Goal: Task Accomplishment & Management: Use online tool/utility

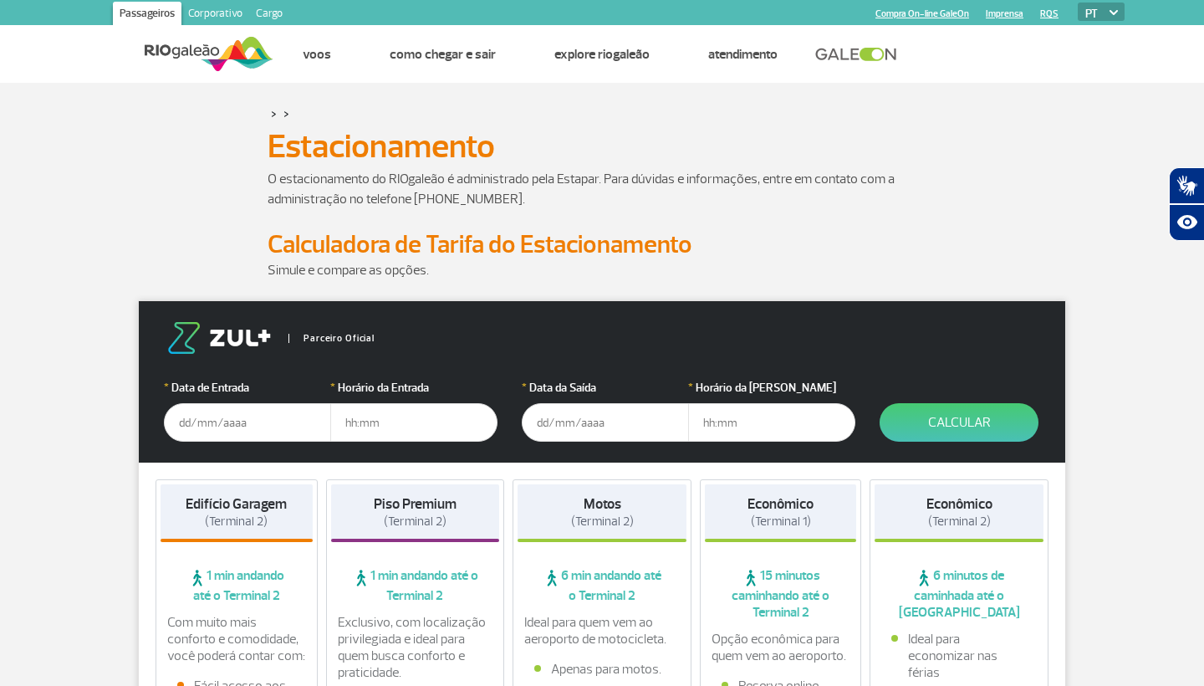
click at [256, 421] on input "text" at bounding box center [247, 422] width 167 height 38
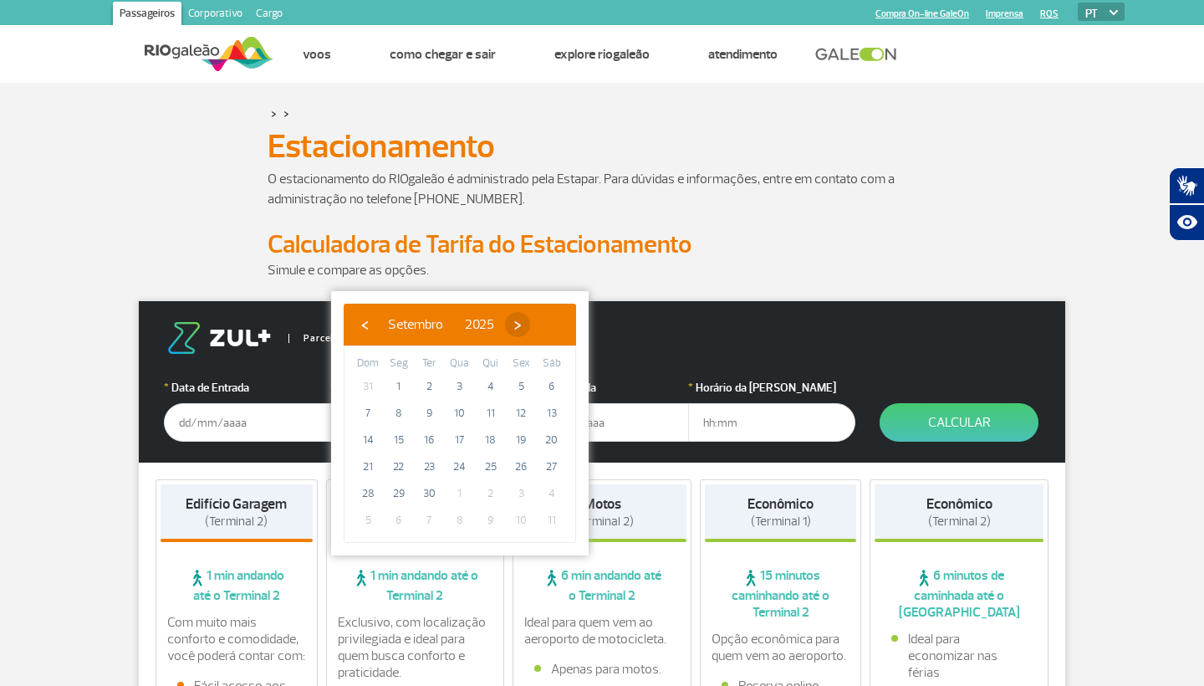
click at [530, 322] on span "›" at bounding box center [517, 324] width 25 height 25
click at [520, 322] on span "›" at bounding box center [507, 324] width 25 height 25
click at [533, 325] on span "›" at bounding box center [520, 324] width 25 height 25
click at [524, 390] on span "5" at bounding box center [521, 386] width 27 height 27
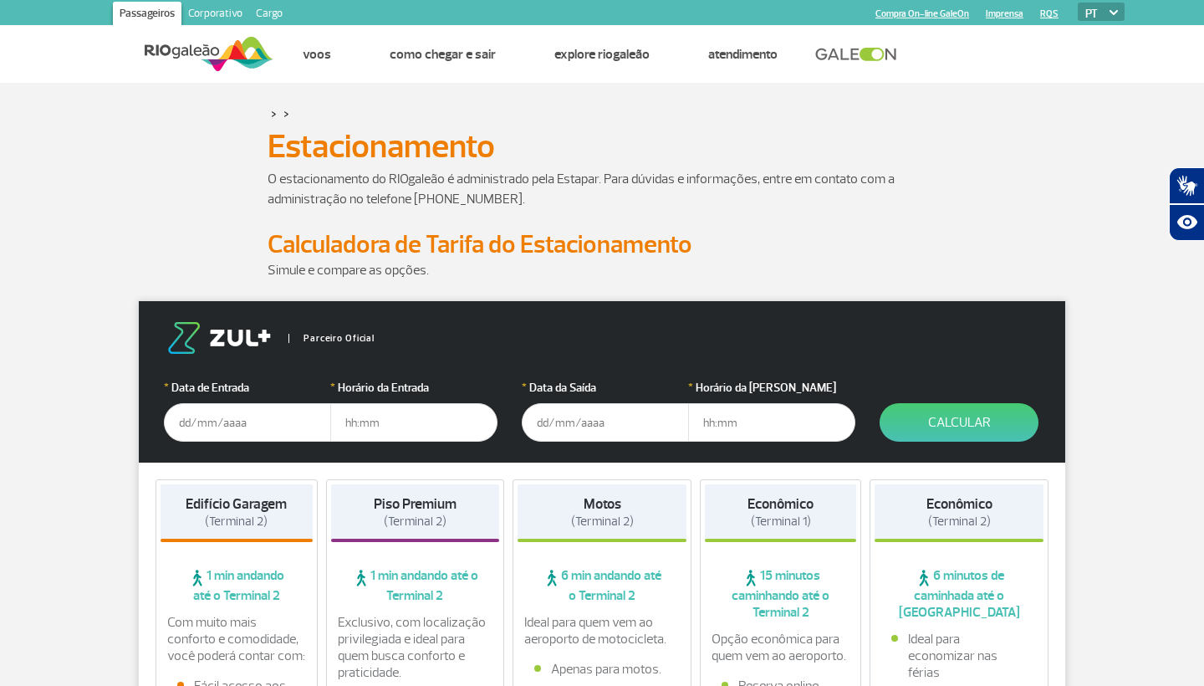
type input "[DATE]"
click at [423, 423] on input "text" at bounding box center [413, 422] width 167 height 38
type input "11"
click at [567, 431] on input "text" at bounding box center [605, 422] width 167 height 38
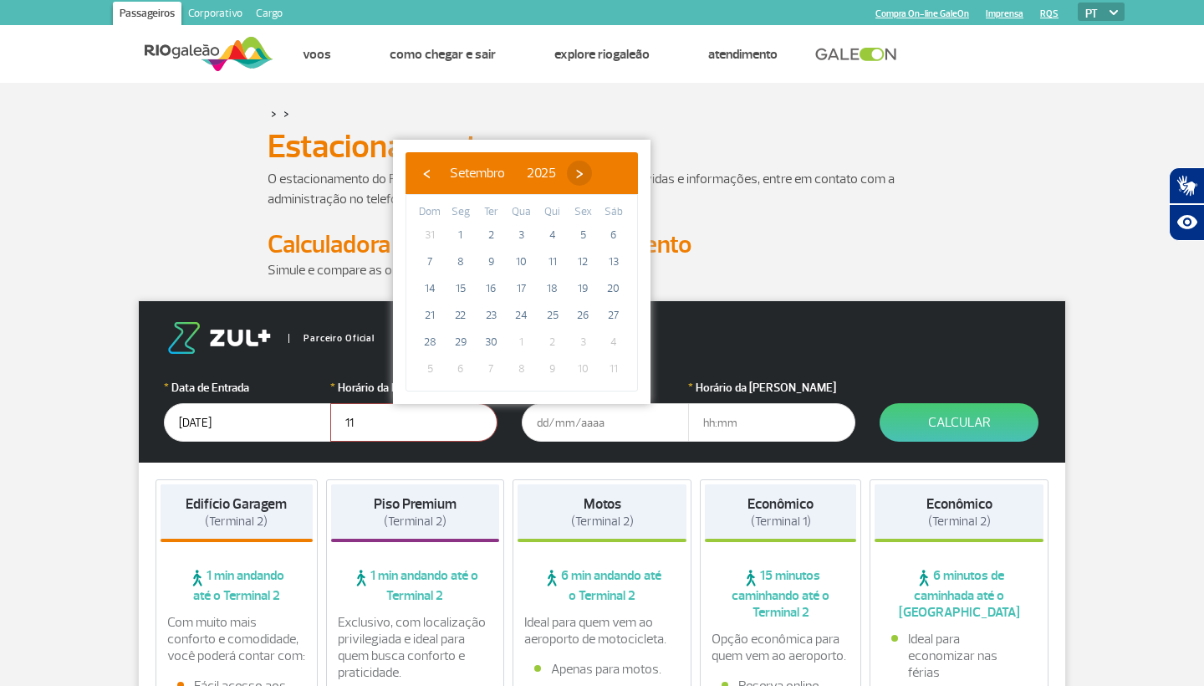
click at [592, 171] on span "›" at bounding box center [579, 173] width 25 height 25
click at [582, 171] on span "›" at bounding box center [569, 173] width 25 height 25
click at [246, 227] on div "O estacionamento do RIOgaleão é administrado pela Estapar. Para dúvidas e infor…" at bounding box center [602, 199] width 928 height 60
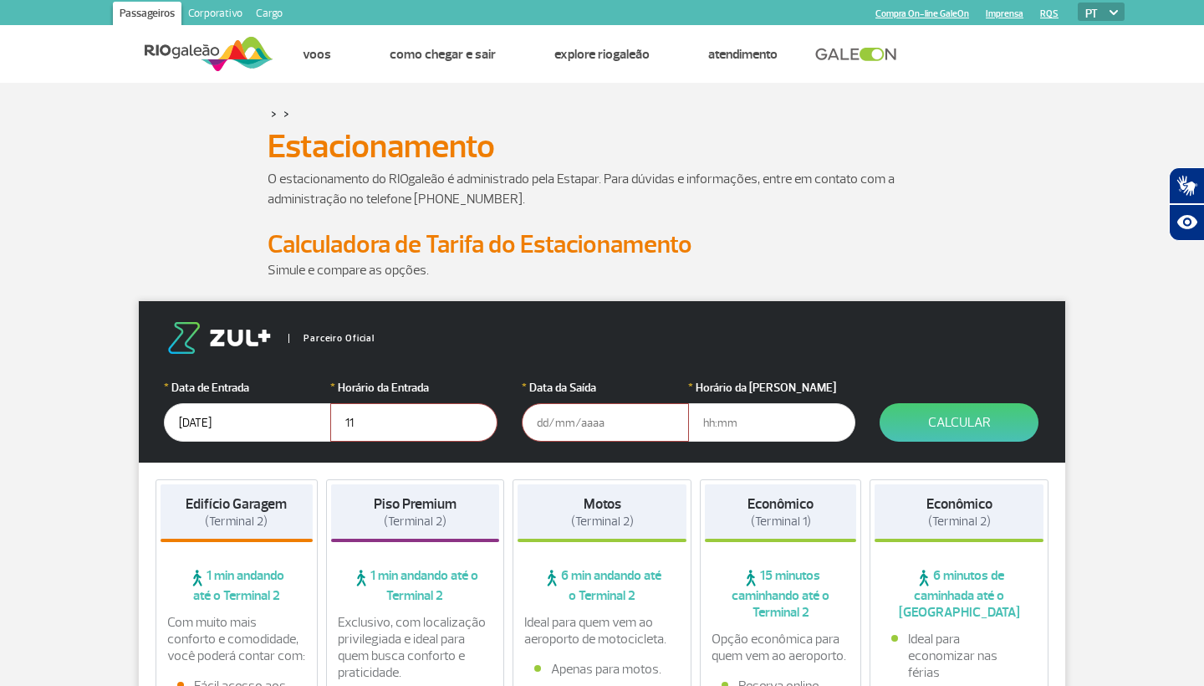
click at [235, 326] on img at bounding box center [219, 338] width 110 height 32
click at [932, 425] on button "Calcular" at bounding box center [959, 422] width 159 height 38
click at [1023, 421] on button "Calcular" at bounding box center [959, 422] width 159 height 38
